Goal: Complete application form: Complete application form

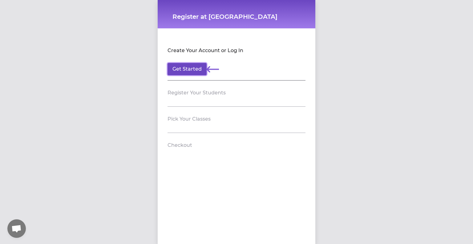
click at [187, 67] on button "Get Started" at bounding box center [187, 69] width 39 height 12
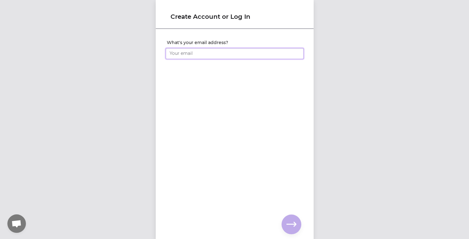
click at [186, 54] on input "What's your email address?" at bounding box center [234, 53] width 138 height 11
type input "[EMAIL_ADDRESS][DOMAIN_NAME]"
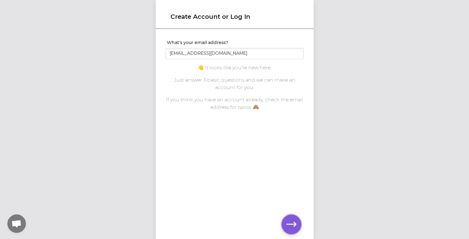
click at [288, 224] on icon "button" at bounding box center [291, 224] width 10 height 5
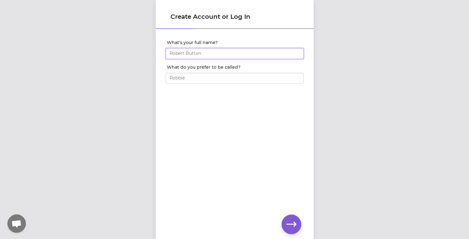
click at [201, 54] on input "What's your full name?" at bounding box center [234, 53] width 138 height 11
type input "b"
type input "[PERSON_NAME]"
click at [192, 80] on input "What do you prefer to be called?" at bounding box center [234, 78] width 138 height 11
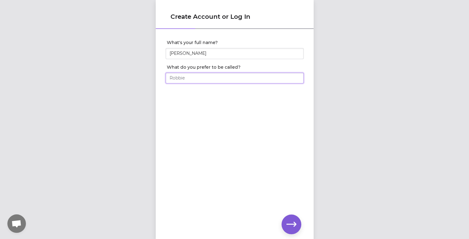
click at [192, 80] on input "What do you prefer to be called?" at bounding box center [234, 78] width 138 height 11
type input "[PERSON_NAME]"
click at [289, 223] on icon "button" at bounding box center [291, 224] width 10 height 10
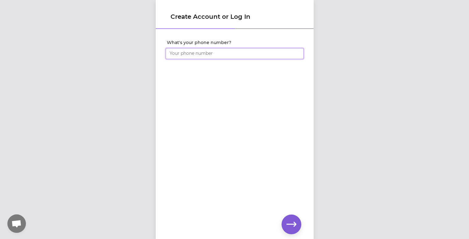
click at [212, 53] on input "What's your phone number?" at bounding box center [234, 53] width 138 height 11
type input "[PHONE_NUMBER]"
click at [292, 223] on icon "button" at bounding box center [291, 224] width 10 height 10
click at [158, 51] on div "Set your account password" at bounding box center [235, 49] width 158 height 39
click at [162, 51] on div "Set your account password" at bounding box center [234, 49] width 148 height 29
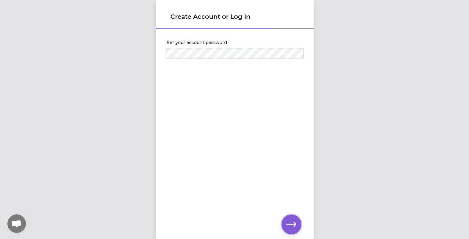
click at [291, 223] on icon "button" at bounding box center [291, 224] width 10 height 10
click at [290, 223] on icon "button" at bounding box center [291, 224] width 10 height 10
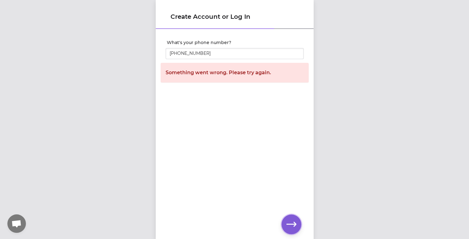
click at [290, 223] on icon "button" at bounding box center [291, 224] width 10 height 10
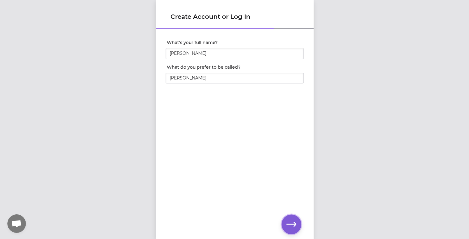
click at [287, 223] on icon "button" at bounding box center [291, 224] width 10 height 10
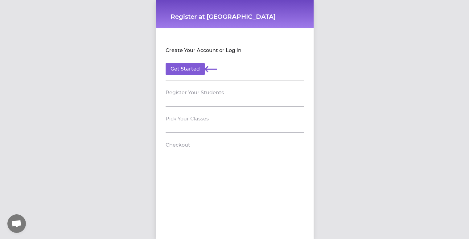
click at [216, 95] on h2 "Register Your Students" at bounding box center [194, 92] width 58 height 7
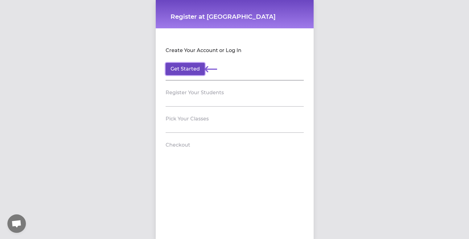
click at [183, 63] on button "Get Started" at bounding box center [184, 69] width 39 height 12
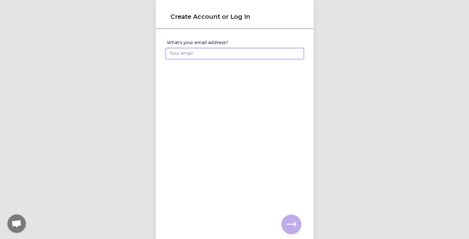
click at [201, 51] on input "What's your email address?" at bounding box center [234, 53] width 138 height 11
type input "[EMAIL_ADDRESS][DOMAIN_NAME]"
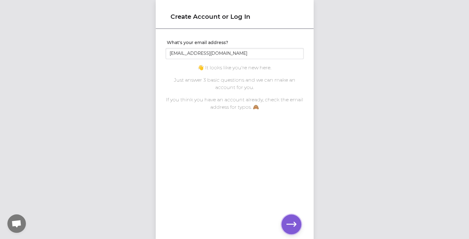
click at [292, 220] on icon "button" at bounding box center [291, 224] width 10 height 10
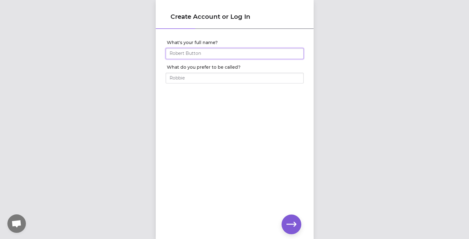
click at [201, 53] on input "What's your full name?" at bounding box center [234, 53] width 138 height 11
type input "[PERSON_NAME]"
click at [193, 78] on input "What do you prefer to be called?" at bounding box center [234, 78] width 138 height 11
type input "[PERSON_NAME]"
click at [293, 223] on icon "button" at bounding box center [291, 224] width 10 height 5
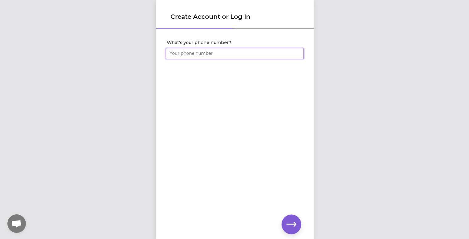
click at [214, 53] on input "What's your phone number?" at bounding box center [234, 53] width 138 height 11
click at [169, 55] on input "[PHONE_NUMBER]" at bounding box center [234, 53] width 138 height 11
type input "[PHONE_NUMBER]"
click at [292, 221] on icon "button" at bounding box center [291, 224] width 10 height 10
click at [289, 224] on icon "button" at bounding box center [291, 224] width 10 height 5
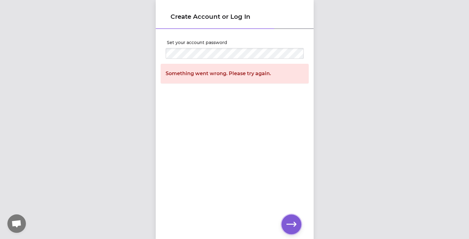
click at [289, 224] on icon "button" at bounding box center [291, 224] width 10 height 5
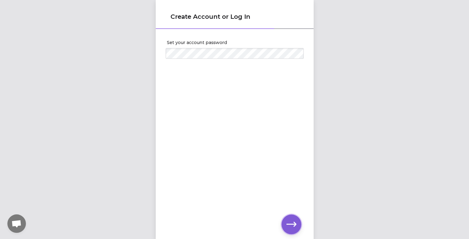
click at [289, 224] on icon "button" at bounding box center [291, 224] width 10 height 5
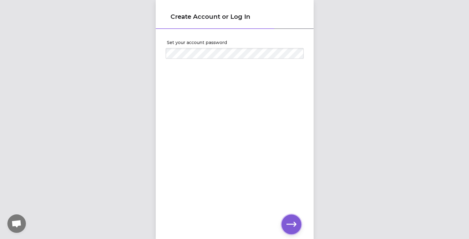
click at [288, 227] on icon "button" at bounding box center [291, 224] width 10 height 10
